Goal: Information Seeking & Learning: Learn about a topic

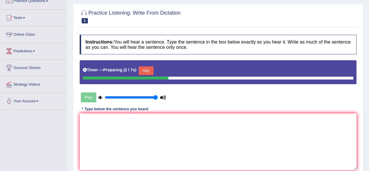
click at [149, 74] on button "Skip" at bounding box center [146, 70] width 15 height 9
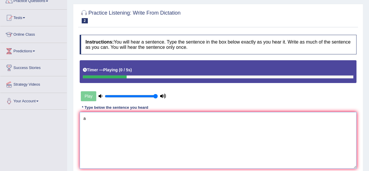
click at [144, 157] on textarea "a" at bounding box center [218, 140] width 277 height 57
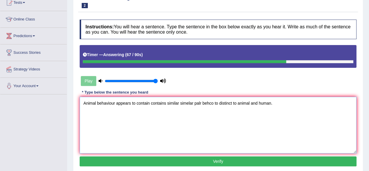
scroll to position [68, 0]
click at [229, 102] on textarea "Animal behaviour appears to contain contains similar simelar palr behco to dist…" at bounding box center [218, 125] width 277 height 57
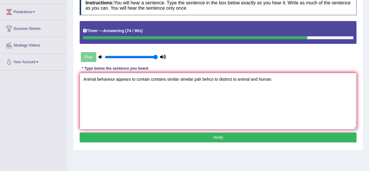
scroll to position [93, 0]
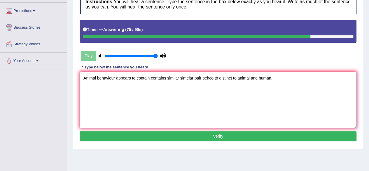
type textarea "Animal behaviour appears to contain contains similar simelar palr behco to dist…"
click at [180, 132] on button "Verify" at bounding box center [218, 136] width 277 height 10
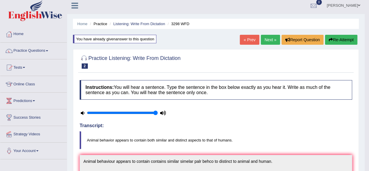
scroll to position [1, 0]
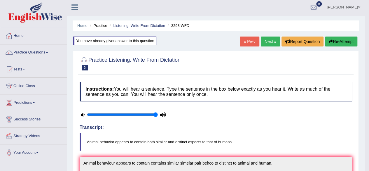
click at [336, 44] on button "Re-Attempt" at bounding box center [341, 42] width 32 height 10
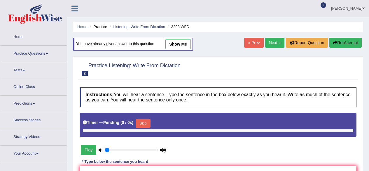
type input "1"
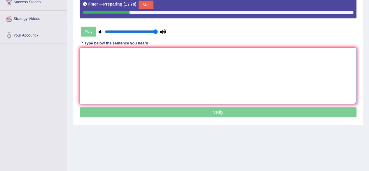
click at [152, 80] on textarea at bounding box center [218, 76] width 277 height 57
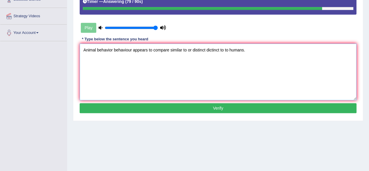
scroll to position [121, 0]
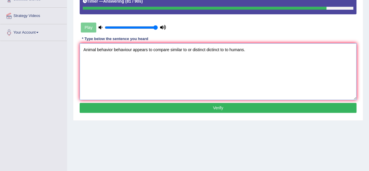
type textarea "Animal behavior behaviour appears to compare similar to or distinct dictinct to…"
click at [176, 110] on button "Verify" at bounding box center [218, 108] width 277 height 10
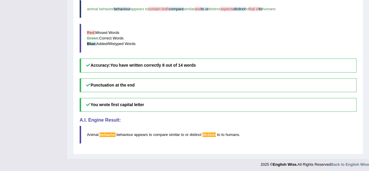
scroll to position [0, 0]
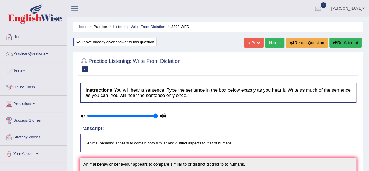
click at [277, 40] on link "Next »" at bounding box center [274, 43] width 19 height 10
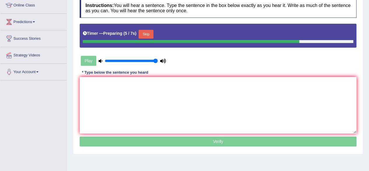
scroll to position [82, 0]
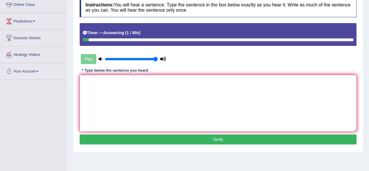
click at [153, 106] on textarea at bounding box center [218, 103] width 277 height 57
click at [153, 106] on textarea "t" at bounding box center [218, 103] width 277 height 57
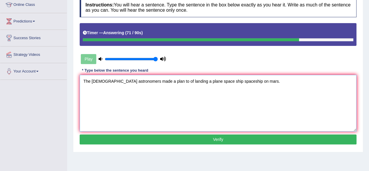
scroll to position [101, 0]
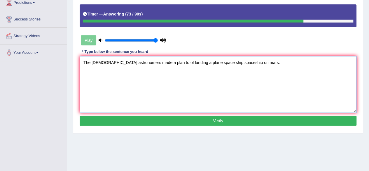
click at [252, 64] on textarea "The American astronomers made a plan to of landing a plane space ship spaceship…" at bounding box center [218, 84] width 277 height 57
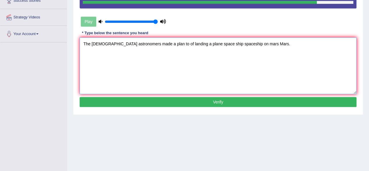
type textarea "The American astronomers made a plan to of landing a plane space ship spaceship…"
drag, startPoint x: 185, startPoint y: 106, endPoint x: 188, endPoint y: 101, distance: 6.2
click at [188, 101] on div "Instructions: You will hear a sentence. Type the sentence in the box below exac…" at bounding box center [218, 34] width 280 height 154
click at [188, 101] on button "Verify" at bounding box center [218, 102] width 277 height 10
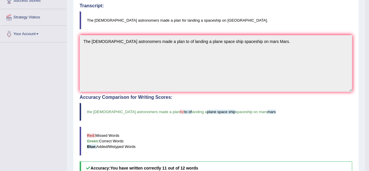
scroll to position [0, 0]
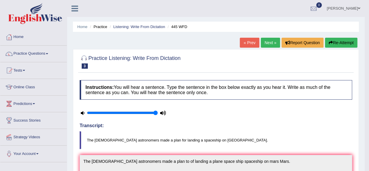
click at [277, 40] on link "Next »" at bounding box center [270, 43] width 19 height 10
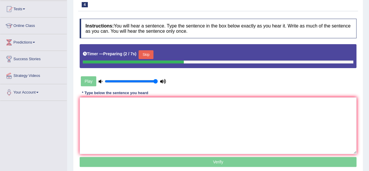
click at [150, 56] on button "Skip" at bounding box center [146, 54] width 15 height 9
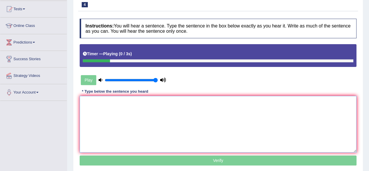
click at [131, 127] on textarea at bounding box center [218, 124] width 277 height 57
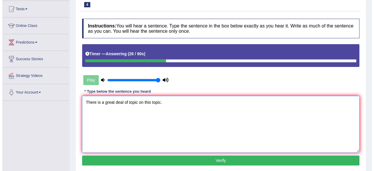
scroll to position [83, 0]
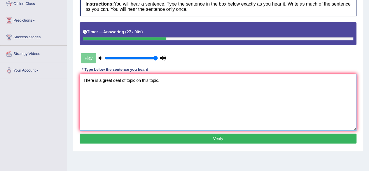
type textarea "There is a great deal of topic on this topic."
click at [166, 136] on button "Verify" at bounding box center [218, 138] width 277 height 10
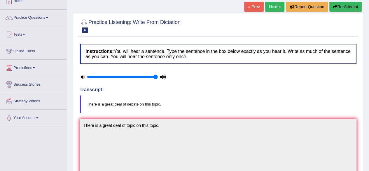
scroll to position [0, 0]
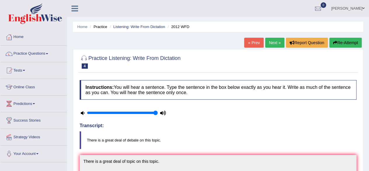
click at [277, 46] on link "Next »" at bounding box center [274, 43] width 19 height 10
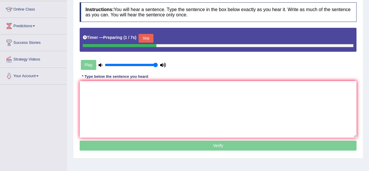
click at [145, 41] on button "Skip" at bounding box center [146, 38] width 15 height 9
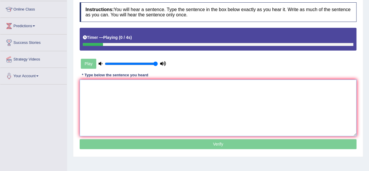
click at [146, 95] on textarea at bounding box center [218, 107] width 277 height 57
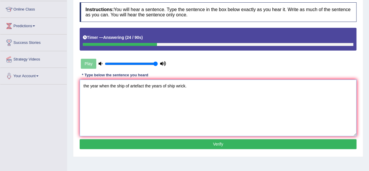
click at [183, 86] on textarea "the year when the ship of artefact the years of ship wrick." at bounding box center [218, 107] width 277 height 57
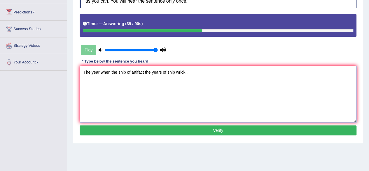
scroll to position [92, 0]
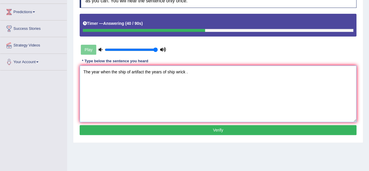
type textarea "The year when the ship of artifact the years of ship wrick ."
click at [140, 129] on button "Verify" at bounding box center [218, 130] width 277 height 10
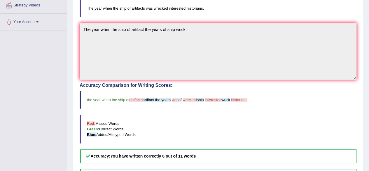
scroll to position [0, 0]
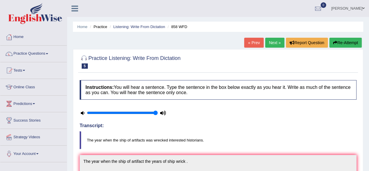
click at [353, 39] on button "Re-Attempt" at bounding box center [346, 43] width 32 height 10
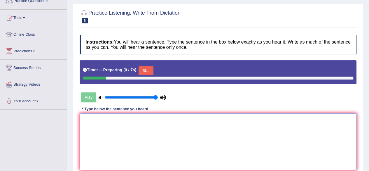
click at [142, 135] on textarea at bounding box center [218, 141] width 277 height 57
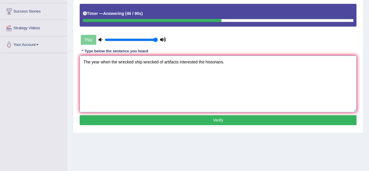
scroll to position [112, 0]
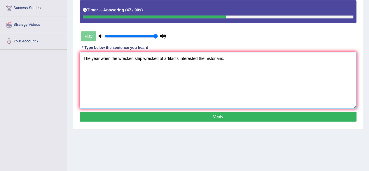
type textarea "The year when the wrecked ship wrecked of artifacts interested the historians."
click at [185, 119] on button "Verify" at bounding box center [218, 117] width 277 height 10
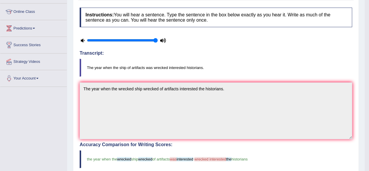
scroll to position [0, 0]
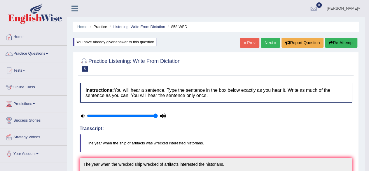
click at [272, 45] on link "Next »" at bounding box center [270, 43] width 19 height 10
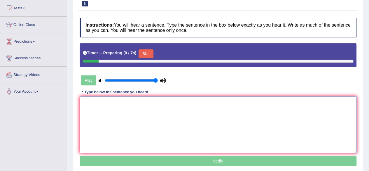
click at [181, 101] on textarea at bounding box center [218, 124] width 277 height 57
click at [150, 54] on button "Skip" at bounding box center [146, 53] width 15 height 9
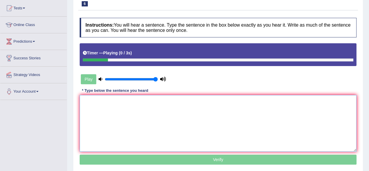
click at [154, 124] on textarea at bounding box center [218, 123] width 277 height 57
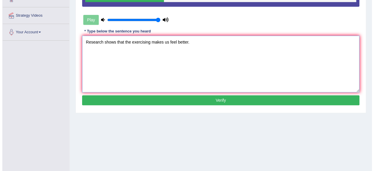
scroll to position [122, 0]
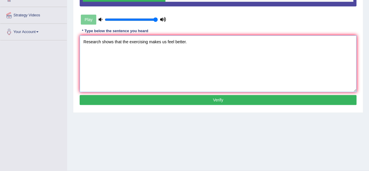
type textarea "Research shows that the exercising makes us feel better."
click at [206, 100] on button "Verify" at bounding box center [218, 100] width 277 height 10
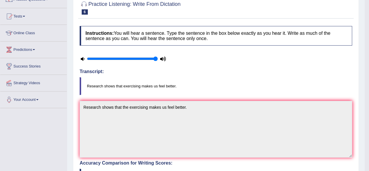
scroll to position [0, 0]
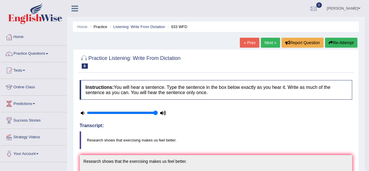
click at [262, 44] on link "Next »" at bounding box center [270, 43] width 19 height 10
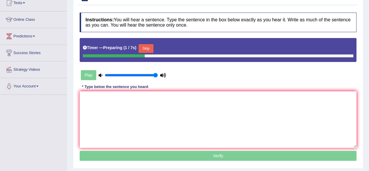
scroll to position [49, 0]
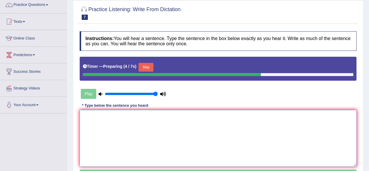
click at [158, 125] on textarea at bounding box center [218, 138] width 277 height 57
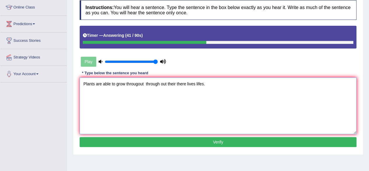
scroll to position [81, 0]
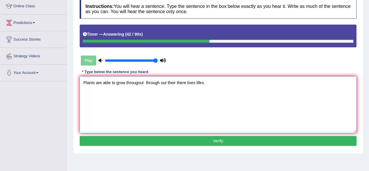
type textarea "Plants are able to grow througout through out their there lives lifes."
click at [169, 141] on button "Verify" at bounding box center [218, 141] width 277 height 10
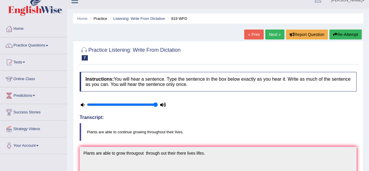
scroll to position [1, 0]
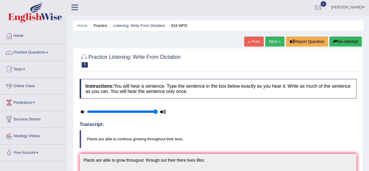
click at [337, 39] on button "Re-Attempt" at bounding box center [346, 42] width 32 height 10
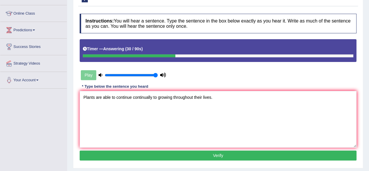
scroll to position [74, 0]
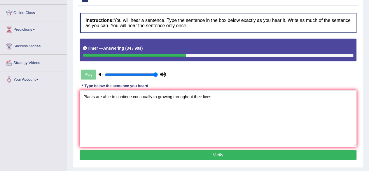
type textarea "Plants are able to continue continually to growing throughout their lives."
click at [159, 156] on button "Verify" at bounding box center [218, 155] width 277 height 10
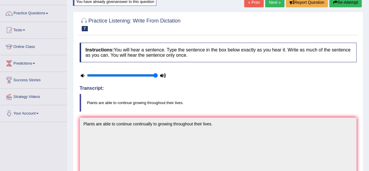
scroll to position [0, 0]
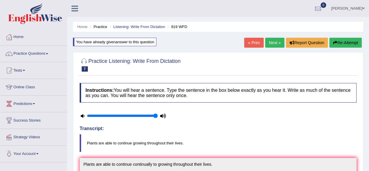
click at [279, 41] on link "Next »" at bounding box center [274, 43] width 19 height 10
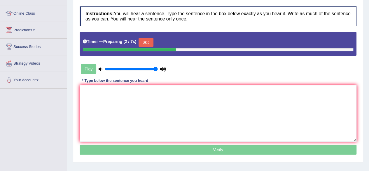
click at [152, 40] on button "Skip" at bounding box center [146, 42] width 15 height 9
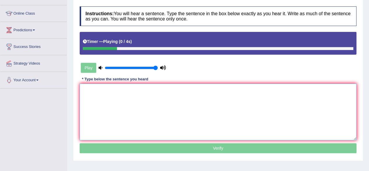
click at [131, 117] on textarea at bounding box center [218, 112] width 277 height 57
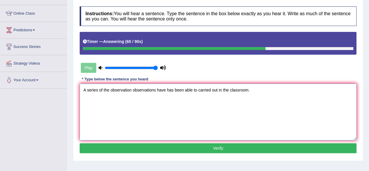
scroll to position [94, 0]
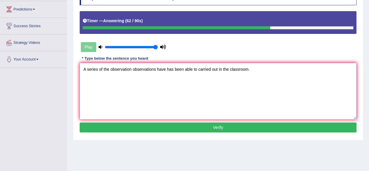
click at [250, 72] on textarea "A series of the observation observations have has been able to carried out in t…" at bounding box center [218, 91] width 277 height 57
type textarea "A series of the observation observations have has been able to carried out in t…"
click at [210, 128] on button "Verify" at bounding box center [218, 127] width 277 height 10
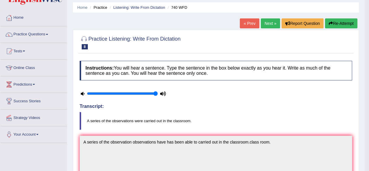
scroll to position [0, 0]
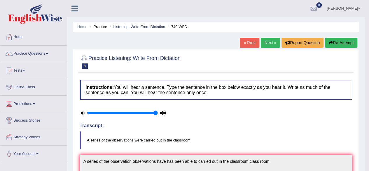
click at [276, 43] on link "Next »" at bounding box center [270, 43] width 19 height 10
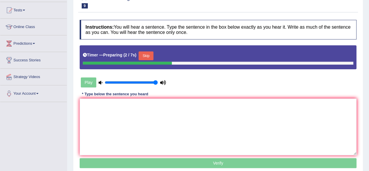
scroll to position [61, 0]
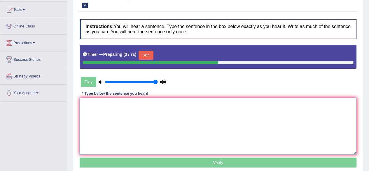
click at [138, 121] on textarea at bounding box center [218, 126] width 277 height 57
click at [153, 52] on button "Skip" at bounding box center [146, 55] width 15 height 9
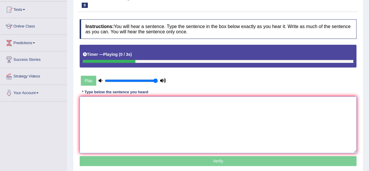
click at [148, 122] on textarea at bounding box center [218, 124] width 277 height 57
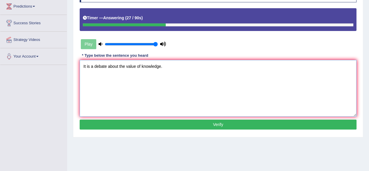
scroll to position [100, 0]
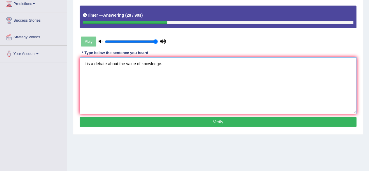
type textarea "It is a debate about the value of knowledge."
click at [148, 122] on button "Verify" at bounding box center [218, 122] width 277 height 10
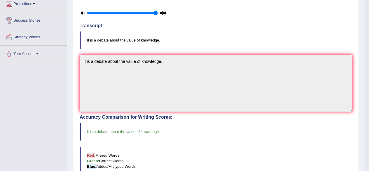
scroll to position [0, 0]
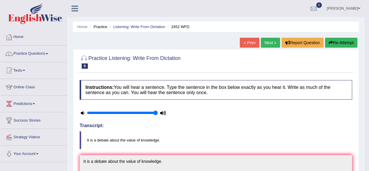
click at [266, 38] on link "Next »" at bounding box center [270, 43] width 19 height 10
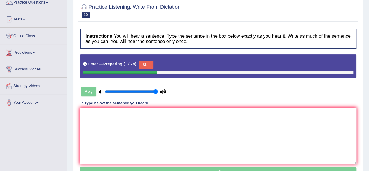
click at [153, 67] on button "Skip" at bounding box center [146, 64] width 15 height 9
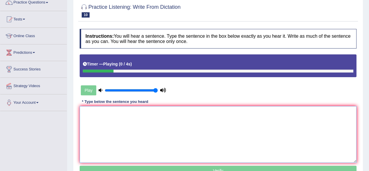
click at [110, 139] on textarea at bounding box center [218, 134] width 277 height 57
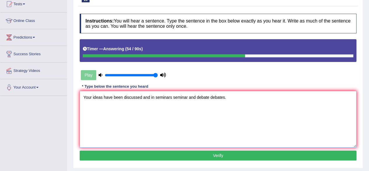
scroll to position [67, 0]
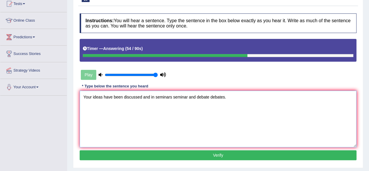
type textarea "Your ideas have been discussed and in seminars seminar and debate debates."
click at [164, 153] on button "Verify" at bounding box center [218, 155] width 277 height 10
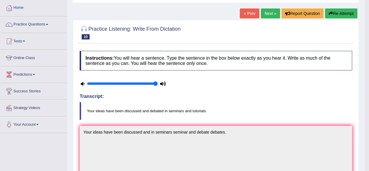
scroll to position [0, 0]
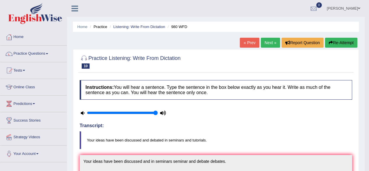
click at [268, 44] on link "Next »" at bounding box center [270, 43] width 19 height 10
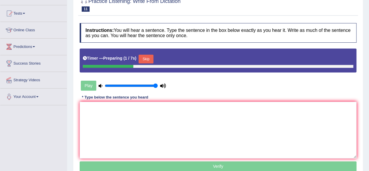
scroll to position [57, 0]
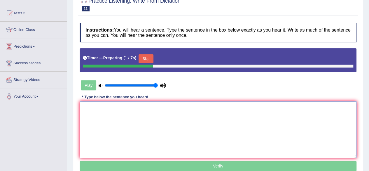
click at [166, 132] on textarea at bounding box center [218, 129] width 277 height 57
click at [148, 56] on button "Skip" at bounding box center [146, 58] width 15 height 9
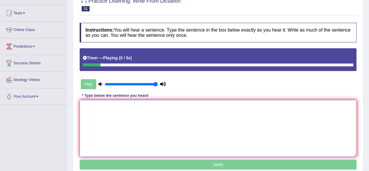
click at [137, 140] on textarea at bounding box center [218, 128] width 277 height 57
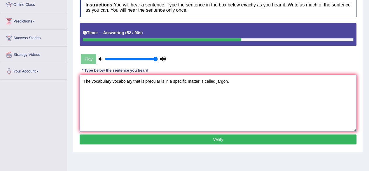
scroll to position [86, 0]
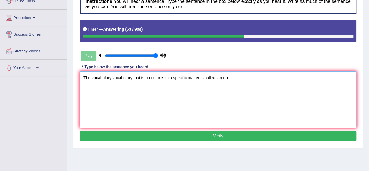
type textarea "The vocabulary vocabolary that is precular is in a specific matter is called ja…"
click at [144, 139] on button "Verify" at bounding box center [218, 136] width 277 height 10
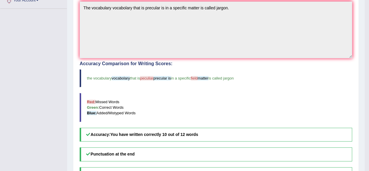
scroll to position [0, 0]
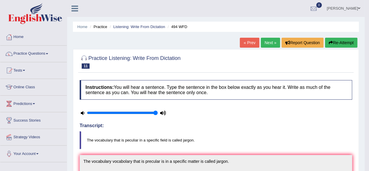
click at [273, 44] on link "Next »" at bounding box center [270, 43] width 19 height 10
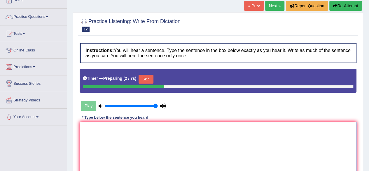
click at [153, 132] on textarea at bounding box center [218, 150] width 277 height 57
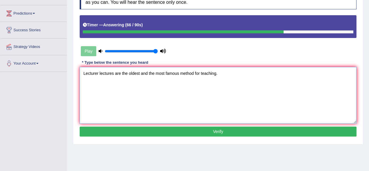
scroll to position [91, 0]
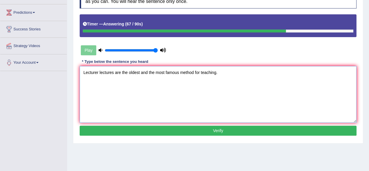
type textarea "Lecturer lectures are the oldest and the most famous method for teaching."
click at [162, 131] on button "Verify" at bounding box center [218, 131] width 277 height 10
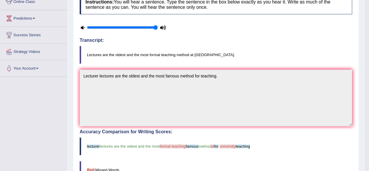
scroll to position [0, 0]
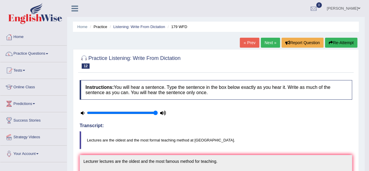
click at [263, 42] on link "Next »" at bounding box center [270, 43] width 19 height 10
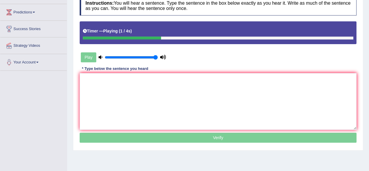
scroll to position [92, 0]
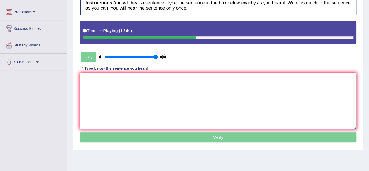
click at [145, 103] on textarea at bounding box center [218, 101] width 277 height 57
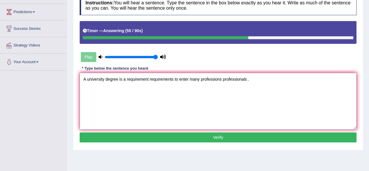
type textarea "A university degree is a requirement requirements to enter many professions pro…"
click at [196, 137] on button "Verify" at bounding box center [218, 137] width 277 height 10
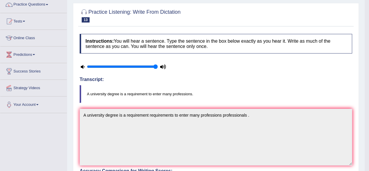
scroll to position [43, 0]
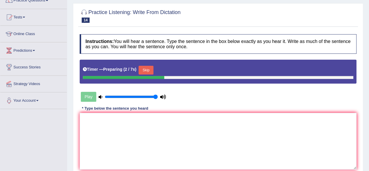
click at [151, 69] on button "Skip" at bounding box center [146, 70] width 15 height 9
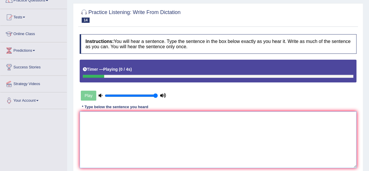
click at [126, 157] on textarea at bounding box center [218, 139] width 277 height 57
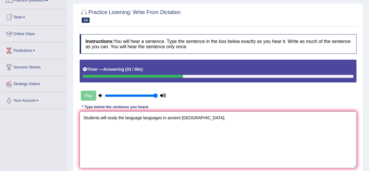
scroll to position [102, 0]
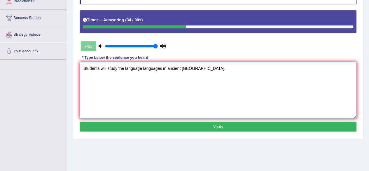
type textarea "Students will study the language languages in ancient Greece."
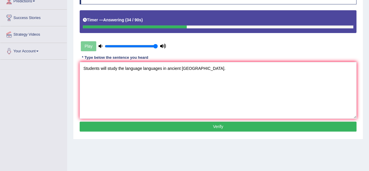
click at [197, 124] on button "Verify" at bounding box center [218, 126] width 277 height 10
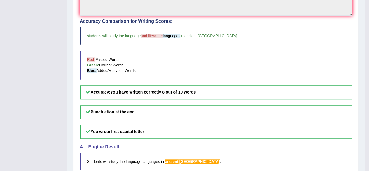
scroll to position [0, 0]
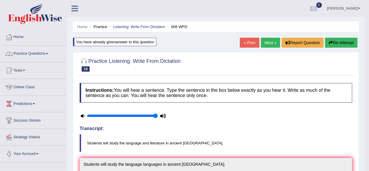
click at [31, 52] on link "Practice Questions" at bounding box center [33, 53] width 67 height 15
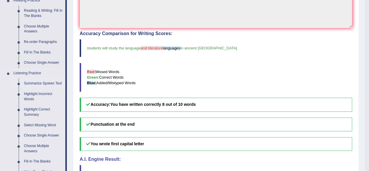
scroll to position [185, 0]
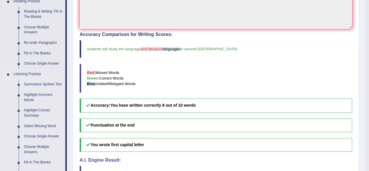
click at [47, 82] on link "Summarize Spoken Text" at bounding box center [43, 84] width 44 height 11
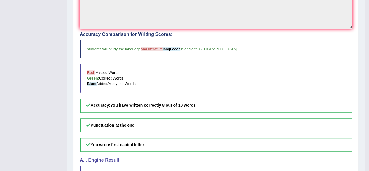
scroll to position [77, 0]
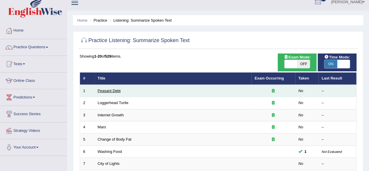
click at [110, 91] on link "Peasant Debt" at bounding box center [109, 90] width 23 height 4
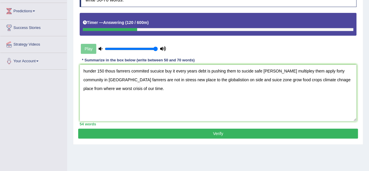
click at [82, 68] on textarea "hunder 150 thous famrers commited sucuice buy it every years debt is pushing th…" at bounding box center [218, 93] width 277 height 57
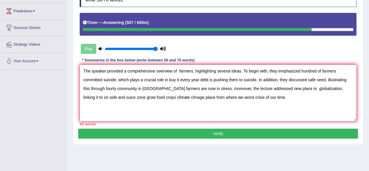
click at [344, 87] on textarea "The speaker provided a comprehensive overview of farmers, highlighting several …" at bounding box center [218, 93] width 277 height 57
drag, startPoint x: 171, startPoint y: 97, endPoint x: 142, endPoint y: 96, distance: 28.7
click at [142, 96] on textarea "The speaker provided a comprehensive overview of farmers, highlighting several …" at bounding box center [218, 93] width 277 height 57
drag, startPoint x: 287, startPoint y: 96, endPoint x: 202, endPoint y: 93, distance: 84.5
click at [202, 93] on textarea "The speaker provided a comprehensive overview of farmers, highlighting several …" at bounding box center [218, 93] width 277 height 57
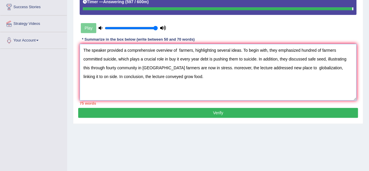
scroll to position [114, 0]
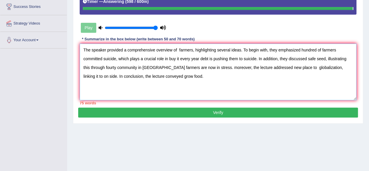
type textarea "The speaker provided a comprehensive overview of farmers, highlighting several …"
click at [181, 112] on button "Verify" at bounding box center [218, 112] width 280 height 10
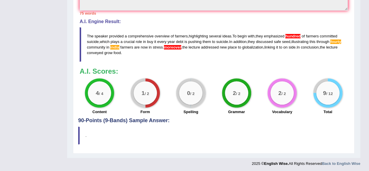
scroll to position [0, 0]
